Goal: Task Accomplishment & Management: Use online tool/utility

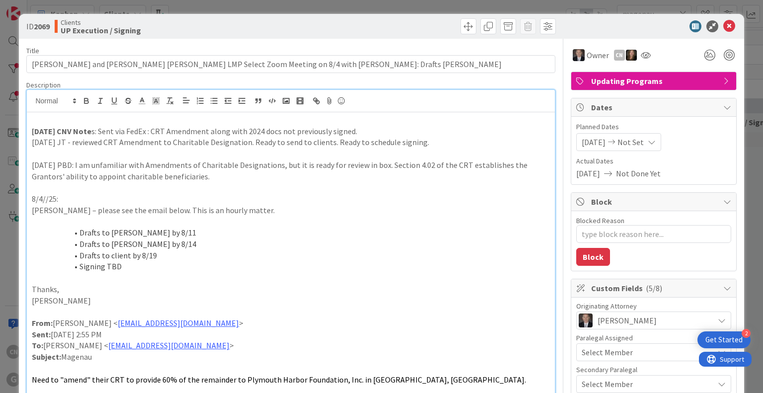
scroll to position [685, 0]
drag, startPoint x: 723, startPoint y: 22, endPoint x: 665, endPoint y: 31, distance: 59.3
click at [723, 21] on icon at bounding box center [729, 26] width 12 height 12
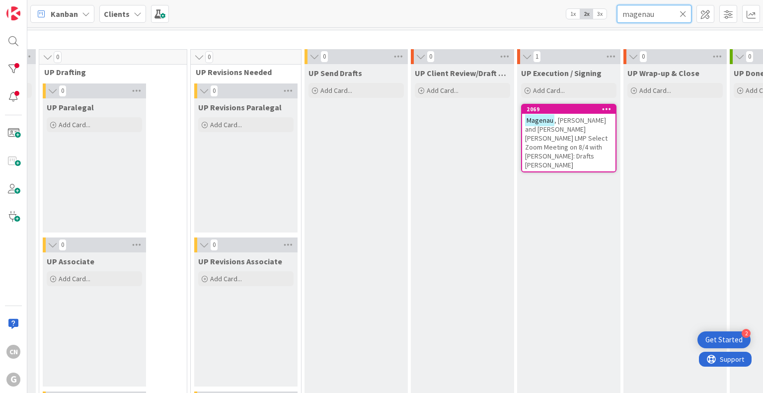
drag, startPoint x: 666, startPoint y: 14, endPoint x: 529, endPoint y: 24, distance: 136.5
click at [534, 26] on div "Kanban Clients 1x 2x 3x magenau" at bounding box center [395, 13] width 736 height 27
type input "[PERSON_NAME]"
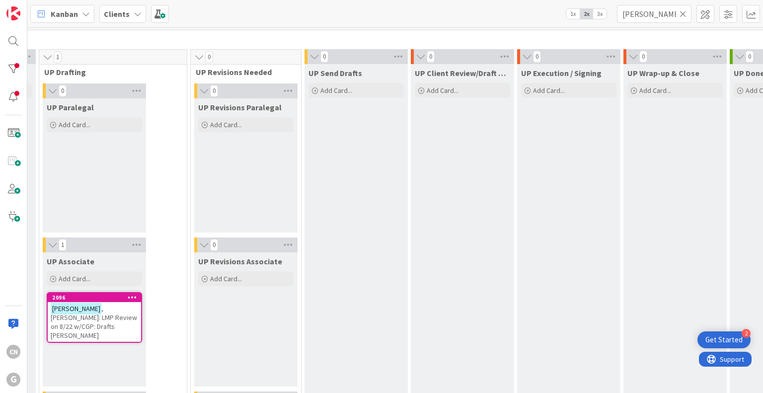
click at [84, 315] on span ", [PERSON_NAME]: LMP Review on 8/22 w/CGP: Drafts [PERSON_NAME]" at bounding box center [94, 322] width 86 height 36
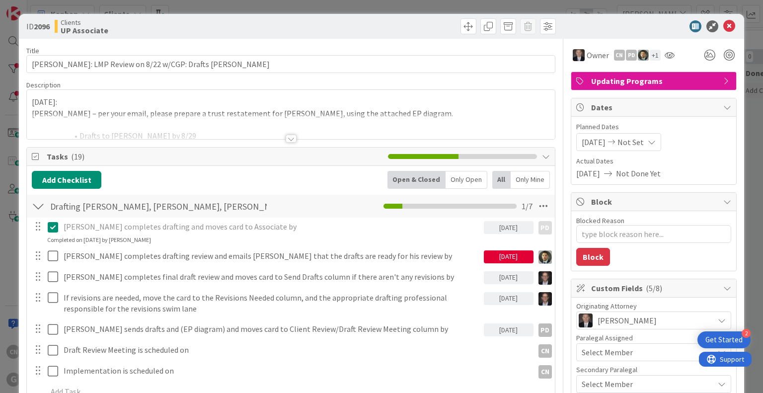
click at [290, 139] on div at bounding box center [291, 139] width 11 height 8
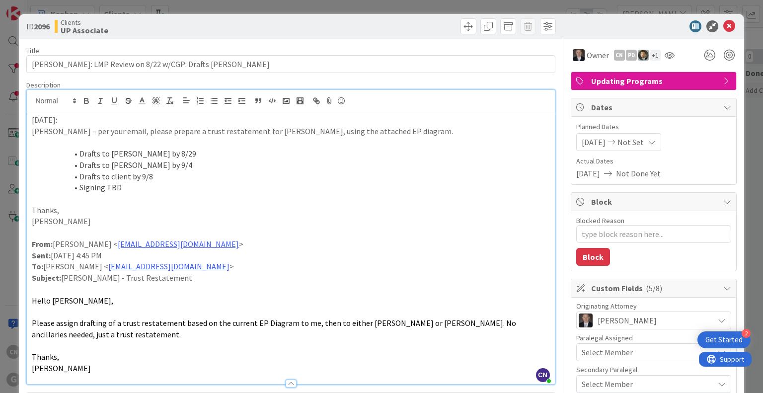
click at [32, 119] on p "[DATE]:" at bounding box center [291, 119] width 518 height 11
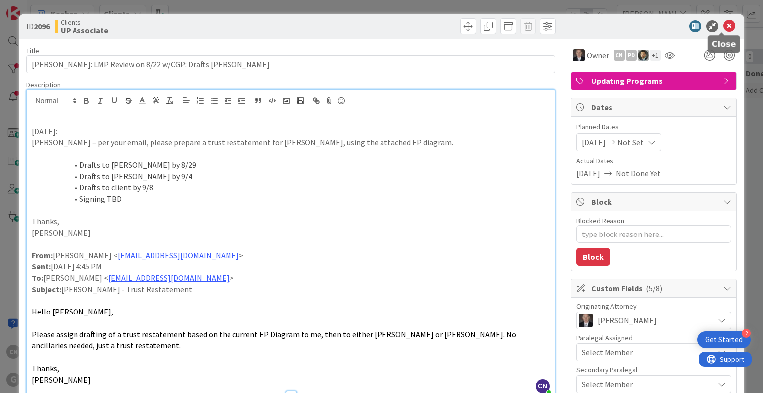
click at [723, 26] on icon at bounding box center [729, 26] width 12 height 12
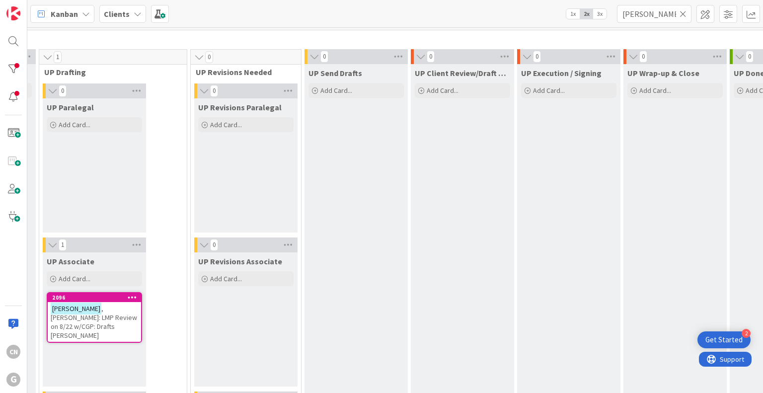
click at [116, 314] on span ", [PERSON_NAME]: LMP Review on 8/22 w/CGP: Drafts [PERSON_NAME]" at bounding box center [94, 322] width 86 height 36
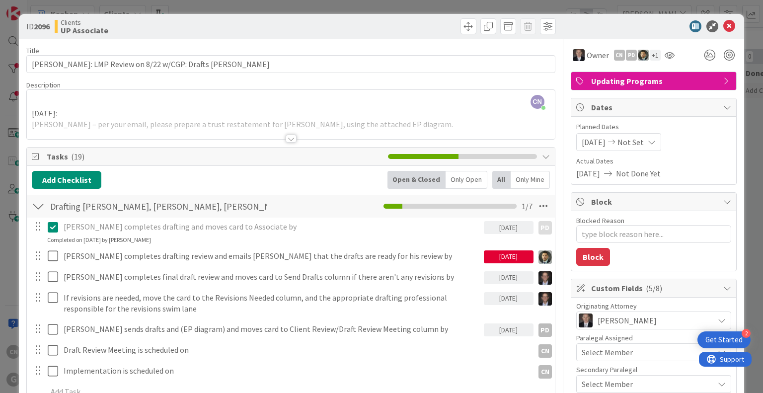
type textarea "x"
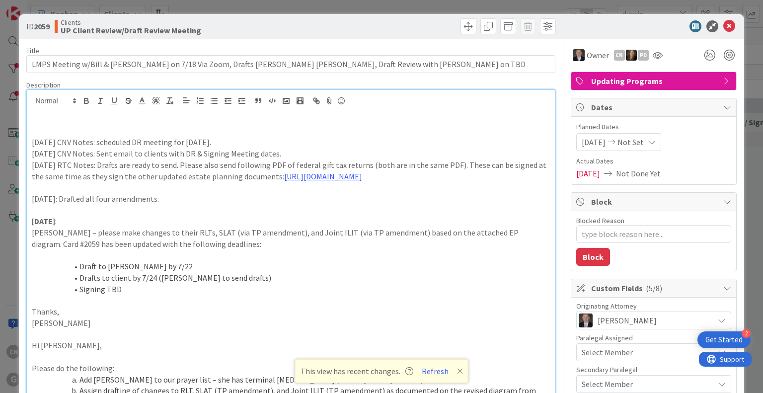
scroll to position [1439, 175]
type textarea "x"
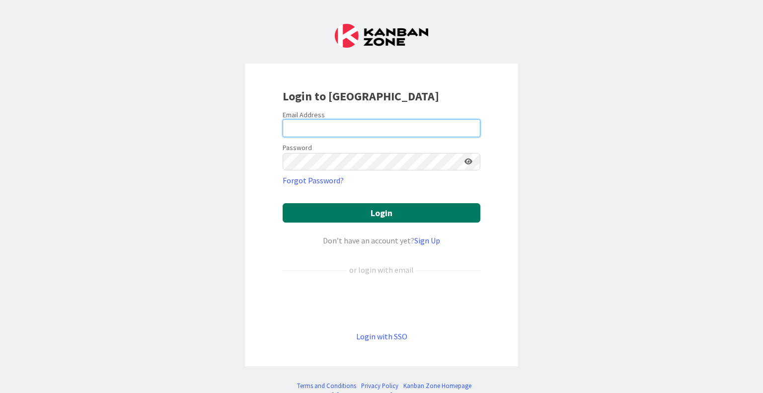
type input "[EMAIL_ADDRESS][DOMAIN_NAME]"
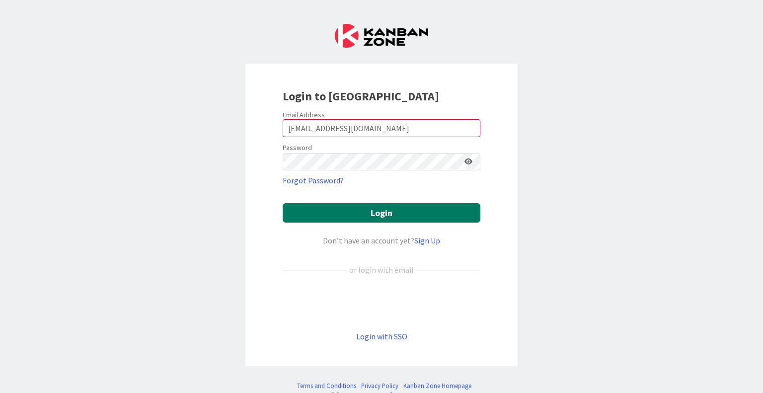
click at [364, 214] on button "Login" at bounding box center [382, 212] width 198 height 19
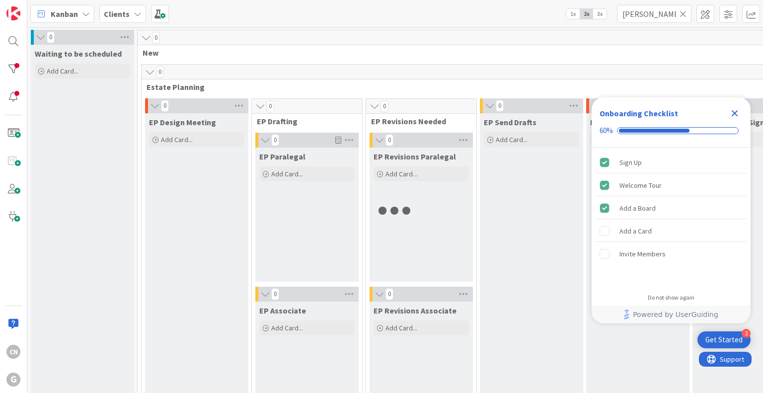
drag, startPoint x: 733, startPoint y: 115, endPoint x: 677, endPoint y: 38, distance: 94.6
click at [731, 112] on icon "Close Checklist" at bounding box center [735, 113] width 12 height 12
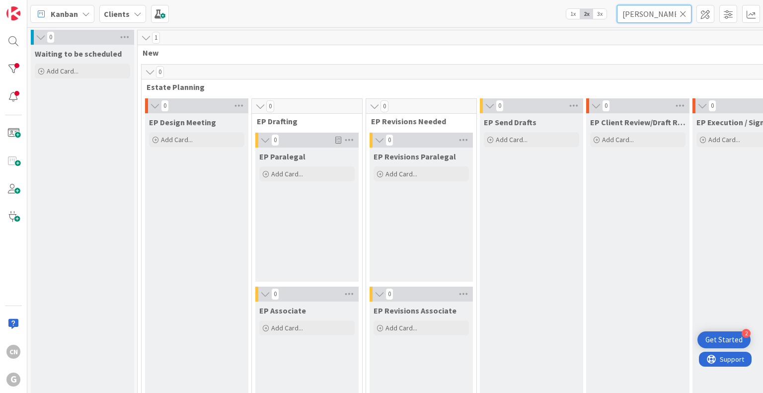
drag, startPoint x: 622, startPoint y: 22, endPoint x: 574, endPoint y: 35, distance: 49.9
click at [574, 35] on div "Kanban Clients 1x 2x 3x hussey 0 Waiting to be scheduled Add Card... 1 New 0 Es…" at bounding box center [395, 196] width 736 height 393
type input "grevenitz"
click at [681, 16] on icon at bounding box center [682, 13] width 7 height 9
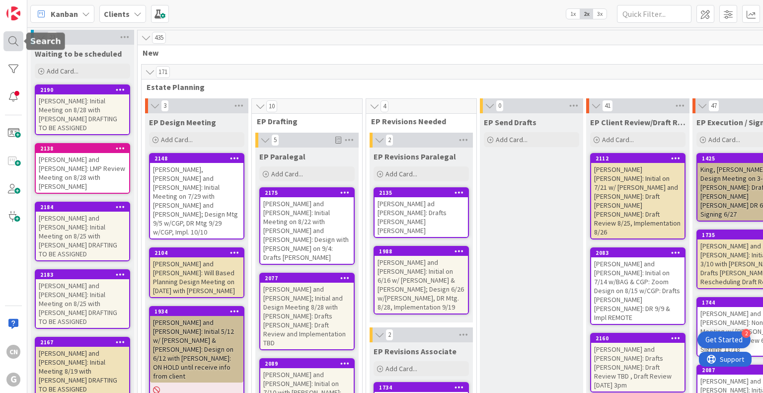
click at [13, 44] on div at bounding box center [13, 41] width 20 height 20
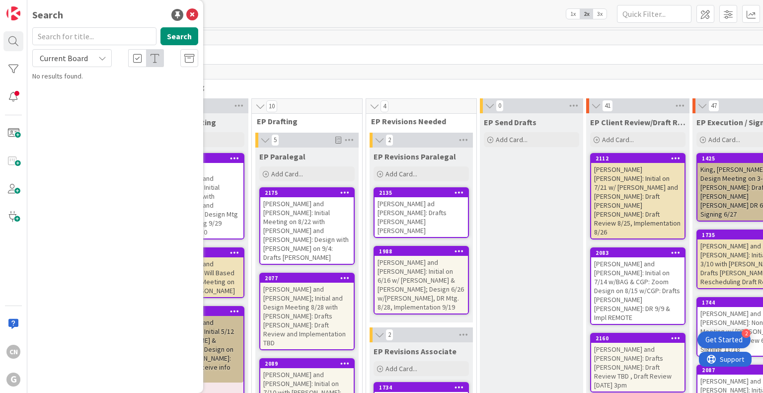
click at [64, 35] on input "text" at bounding box center [94, 36] width 124 height 18
type input "grevenitz"
click at [173, 36] on button "Search" at bounding box center [179, 36] width 38 height 18
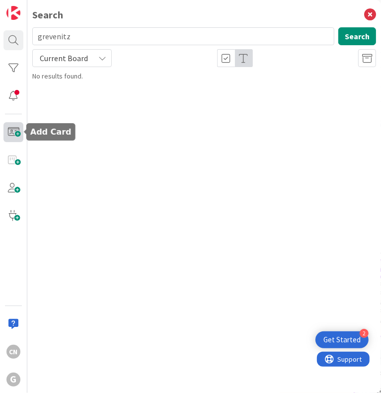
click at [12, 135] on span at bounding box center [13, 132] width 20 height 20
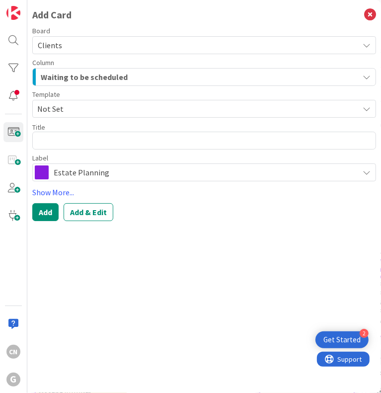
click at [69, 105] on span "Not Set" at bounding box center [194, 108] width 314 height 13
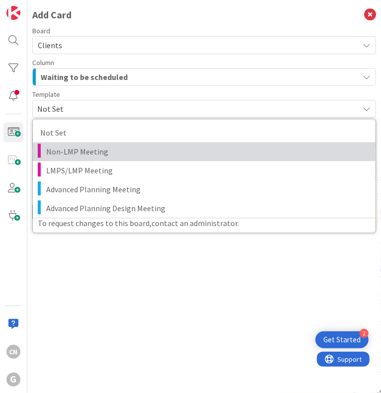
click at [82, 156] on span "Non-LMP Meeting" at bounding box center [207, 151] width 322 height 13
type textarea "x"
type textarea "Non-LMP Meeting"
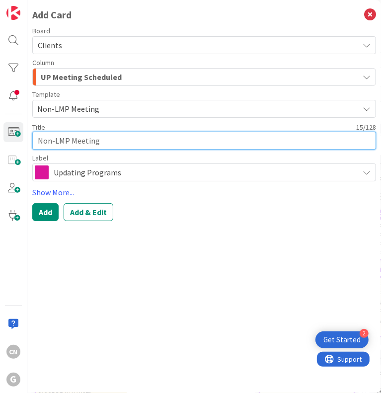
drag, startPoint x: 113, startPoint y: 142, endPoint x: 31, endPoint y: 143, distance: 82.5
click at [31, 143] on div "Add Card Board Clients Column UP Meeting Scheduled Template Non-LMP Meeting Not…" at bounding box center [204, 196] width 354 height 393
paste textarea "Curtis and Barbara Grevenitz"
type textarea "x"
type textarea "Curtis and Barbara Grevenitz"
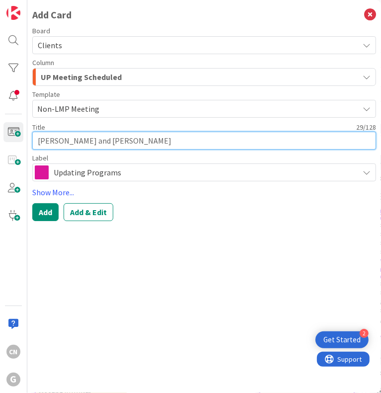
drag, startPoint x: 137, startPoint y: 141, endPoint x: 101, endPoint y: 145, distance: 35.9
click at [101, 145] on textarea "Curtis and Barbara Grevenitz" at bounding box center [204, 141] width 344 height 18
type textarea "x"
type textarea "Curtis and Barbara"
type textarea "x"
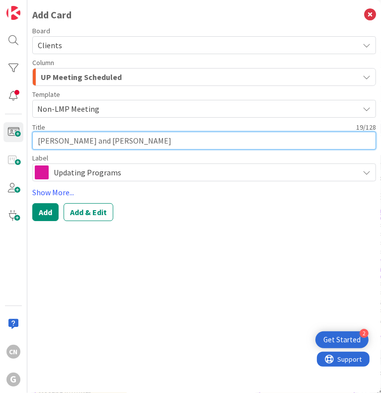
type textarea "Curtis and Barbara -"
type textarea "x"
type textarea "Curtis and Barbara -"
type textarea "x"
type textarea "Curtis and Barbara - N"
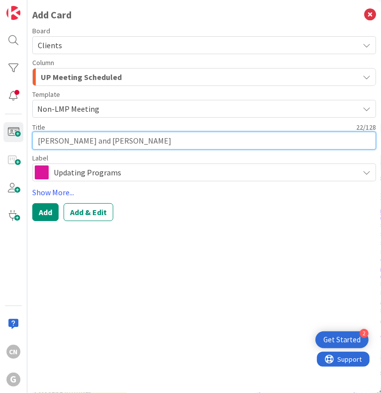
type textarea "x"
type textarea "Curtis and Barbara - No"
type textarea "x"
type textarea "Curtis and Barbara - Non"
type textarea "x"
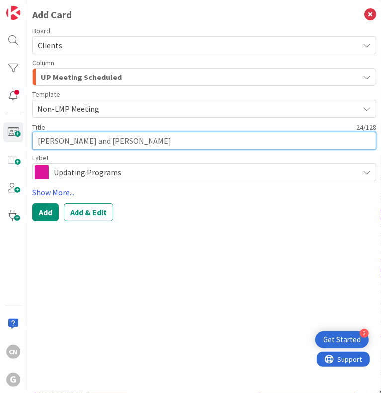
type textarea "Curtis and Barbara - Non-"
type textarea "x"
type textarea "Curtis and Barbara - Non-L"
type textarea "x"
type textarea "Curtis and Barbara - Non-LM"
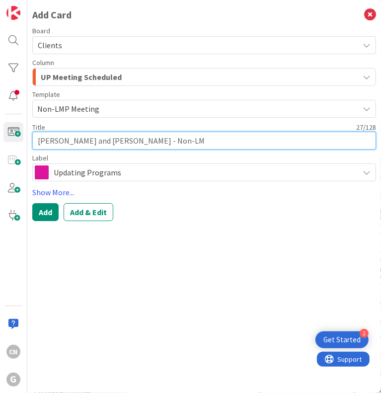
type textarea "x"
type textarea "Curtis and Barbara - Non-LMP"
type textarea "x"
type textarea "Curtis and Barbara - Non-LMP"
type textarea "x"
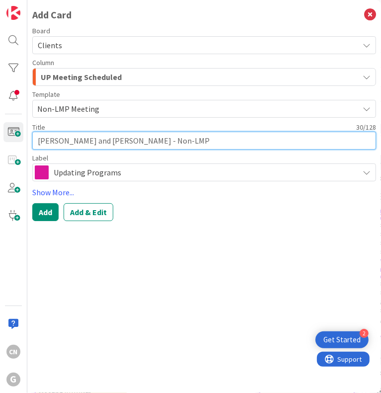
type textarea "Curtis and Barbara - Non-LMP M"
type textarea "x"
type textarea "Curtis and Barbara - Non-LMP Mt"
type textarea "x"
type textarea "Curtis and Barbara - Non-LMP Mtg"
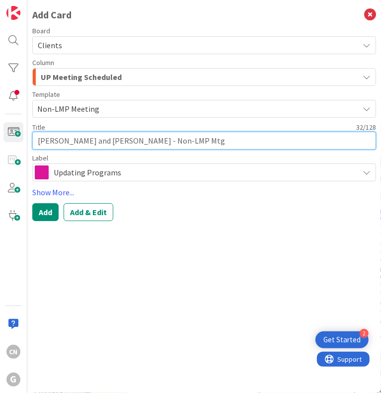
type textarea "x"
type textarea "Curtis and Barbara - Non-LMP Mtg."
type textarea "x"
type textarea "Curtis and Barbara - Non-LMP Mtg."
type textarea "x"
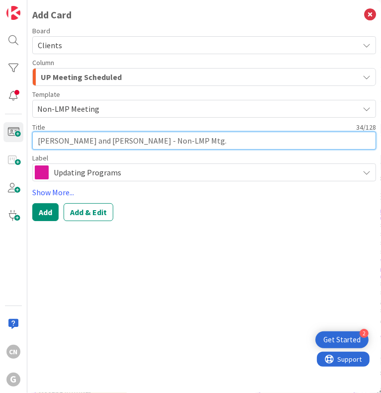
type textarea "Curtis and Barbara - Non-LMP Mtg. 9"
type textarea "x"
type textarea "Curtis and Barbara - Non-LMP Mtg. 9/"
type textarea "x"
type textarea "Curtis and Barbara - Non-LMP Mtg. 9/1"
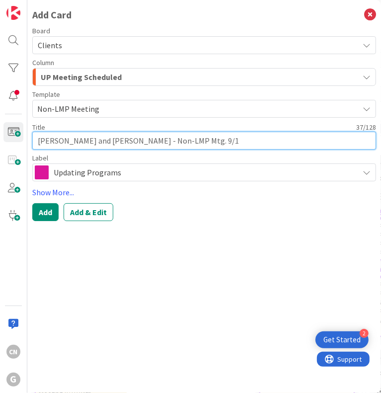
type textarea "x"
type textarea "Curtis and Barbara - Non-LMP Mtg. 9/16"
type textarea "x"
type textarea "Curtis and Barbara - Non-LMP Mtg. 9/16;"
type textarea "x"
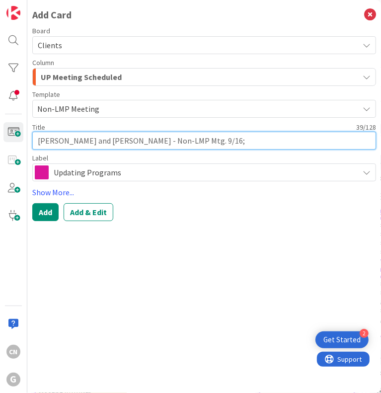
type textarea "Curtis and Barbara - Non-LMP Mtg. 9/16;"
click at [35, 136] on textarea "Curtis and Barbara - Non-LMP Mtg. 9/16;" at bounding box center [204, 141] width 344 height 18
paste textarea "Grevenitz"
type textarea "x"
type textarea "Grevenitz Curtis and Barbara - Non-LMP Mtg. 9/16;"
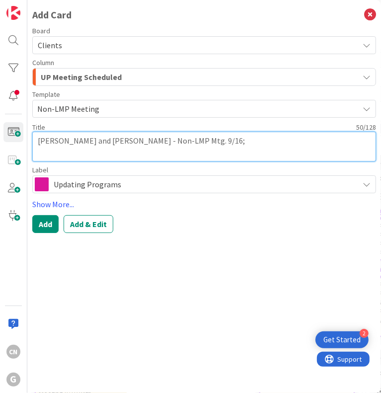
type textarea "x"
type textarea "Grevenitz ,Curtis and Barbara - Non-LMP Mtg. 9/16;"
type textarea "x"
type textarea "Grevenitz , Curtis and Barbara - Non-LMP Mtg. 9/16;"
click at [52, 151] on textarea "Grevenitz , Curtis and Barbara - Non-LMP Mtg. 9/16;" at bounding box center [204, 147] width 344 height 30
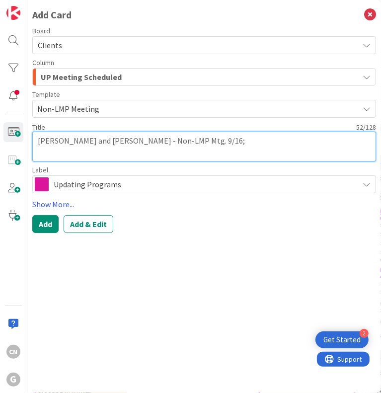
type textarea "x"
type textarea "Grevenitz , Curtis and Barbara - Non-LMP Mtg. 9/16 ;"
type textarea "x"
type textarea "Grevenitz , Curtis and Barbara - Non-LMP Mtg. 9/16 w/;"
type textarea "x"
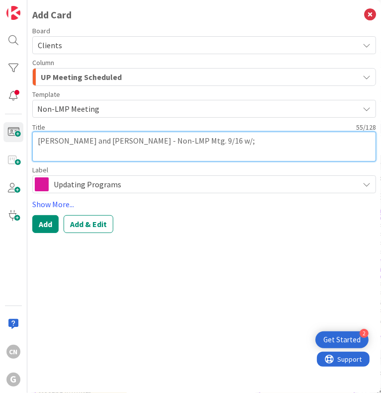
type textarea "Grevenitz , Curtis and Barbara - Non-LMP Mtg. 9/16 w/C;"
type textarea "x"
type textarea "Grevenitz , Curtis and Barbara - Non-LMP Mtg. 9/16 w/CG;"
type textarea "x"
type textarea "Grevenitz , Curtis and Barbara - Non-LMP Mtg. 9/16 w/CGP;"
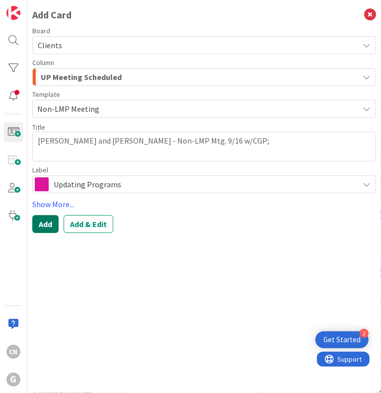
click at [48, 224] on button "Add" at bounding box center [45, 224] width 26 height 18
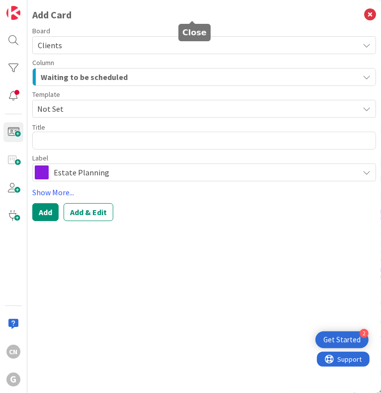
click at [364, 13] on icon at bounding box center [370, 15] width 12 height 12
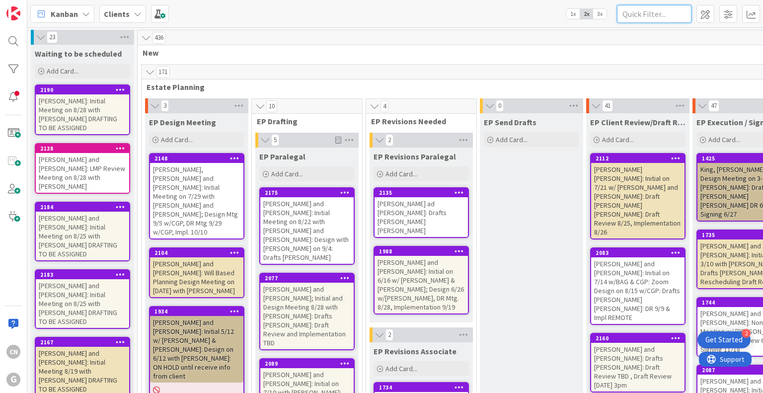
click at [652, 13] on input "text" at bounding box center [654, 14] width 75 height 18
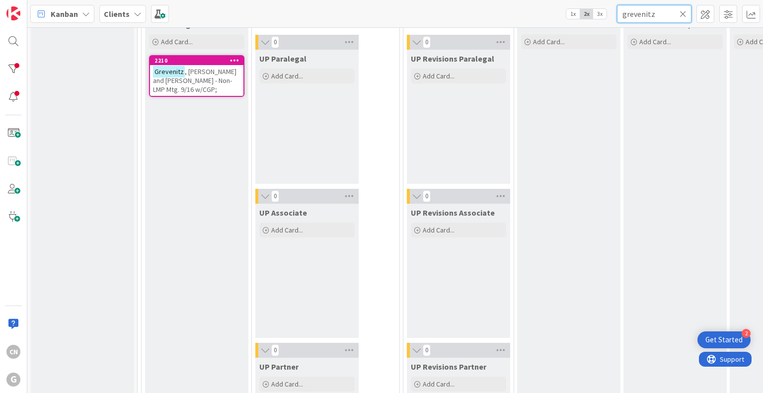
scroll to position [1489, 0]
type input "grevenitz"
